Goal: Find specific page/section: Find specific page/section

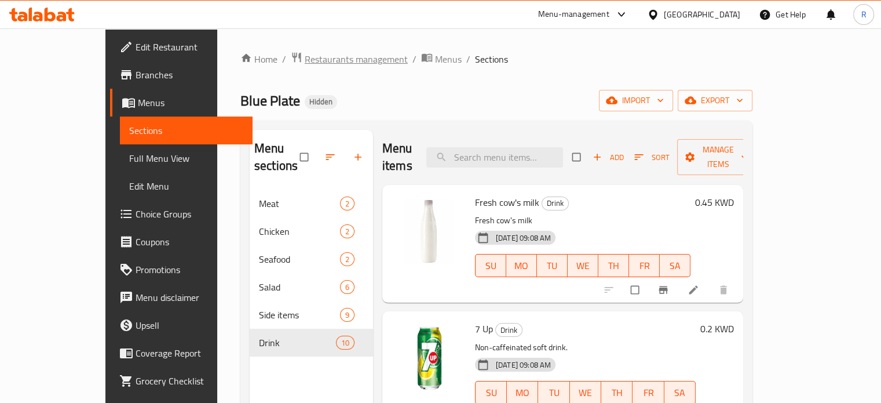
click at [305, 60] on span "Restaurants management" at bounding box center [356, 59] width 103 height 14
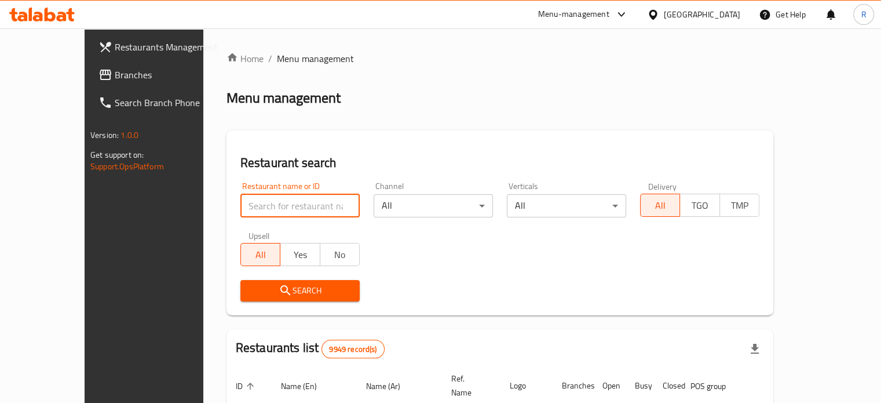
click at [241, 210] on input "search" at bounding box center [299, 205] width 119 height 23
click at [248, 206] on input "search" at bounding box center [299, 205] width 119 height 23
type input "dukan hala"
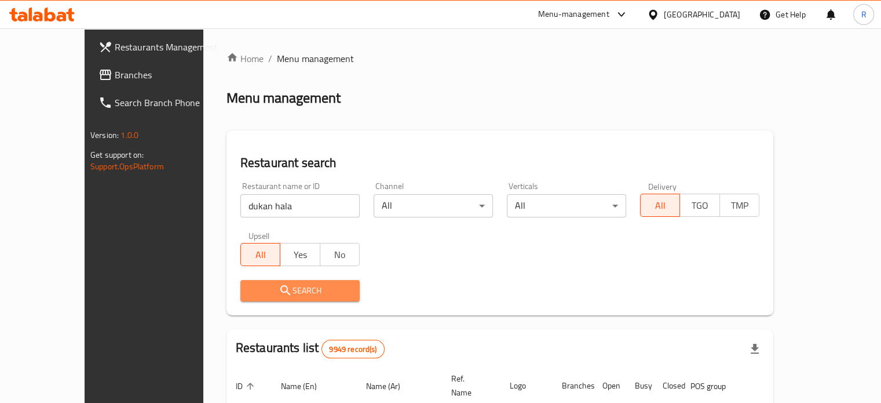
click at [264, 291] on span "Search" at bounding box center [300, 290] width 101 height 14
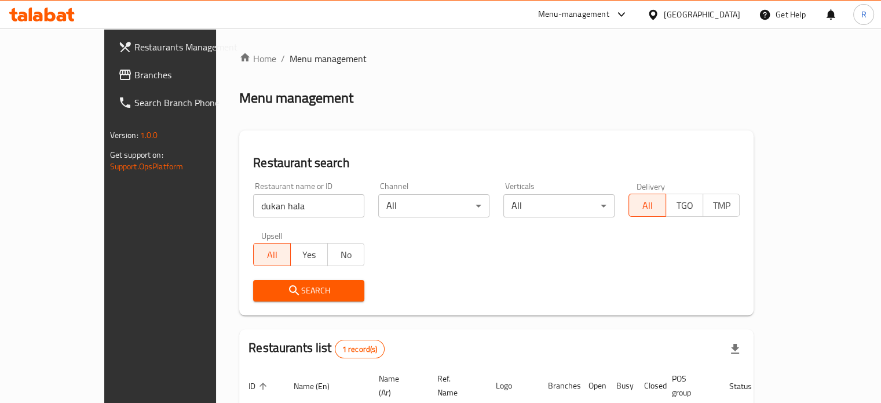
scroll to position [90, 0]
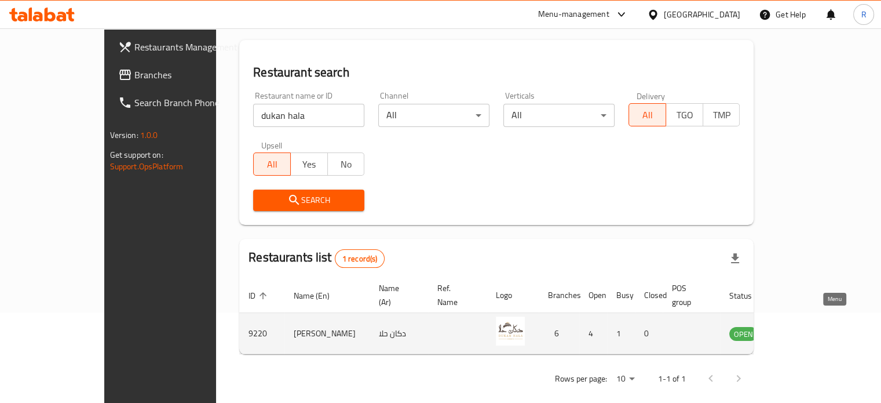
click at [804, 329] on icon "enhanced table" at bounding box center [797, 334] width 13 height 10
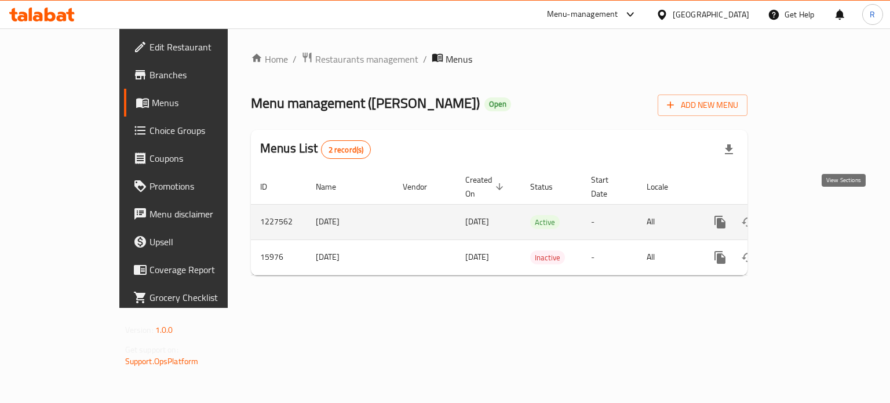
click at [809, 217] on icon "enhanced table" at bounding box center [804, 222] width 10 height 10
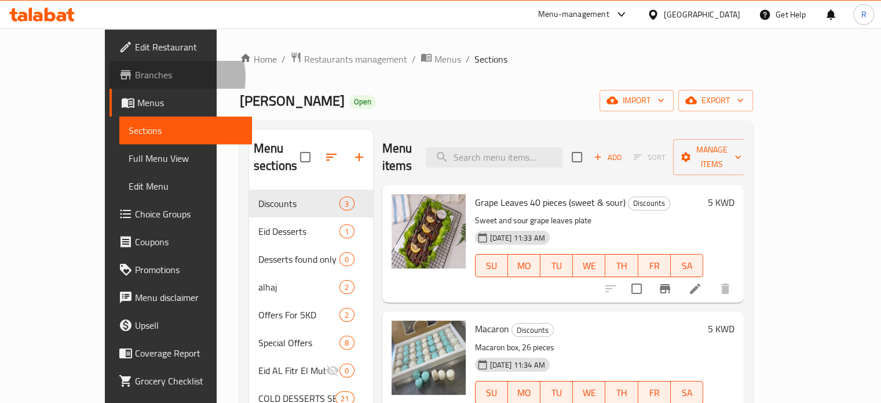
click at [135, 77] on span "Branches" at bounding box center [189, 75] width 108 height 14
